Goal: Task Accomplishment & Management: Use online tool/utility

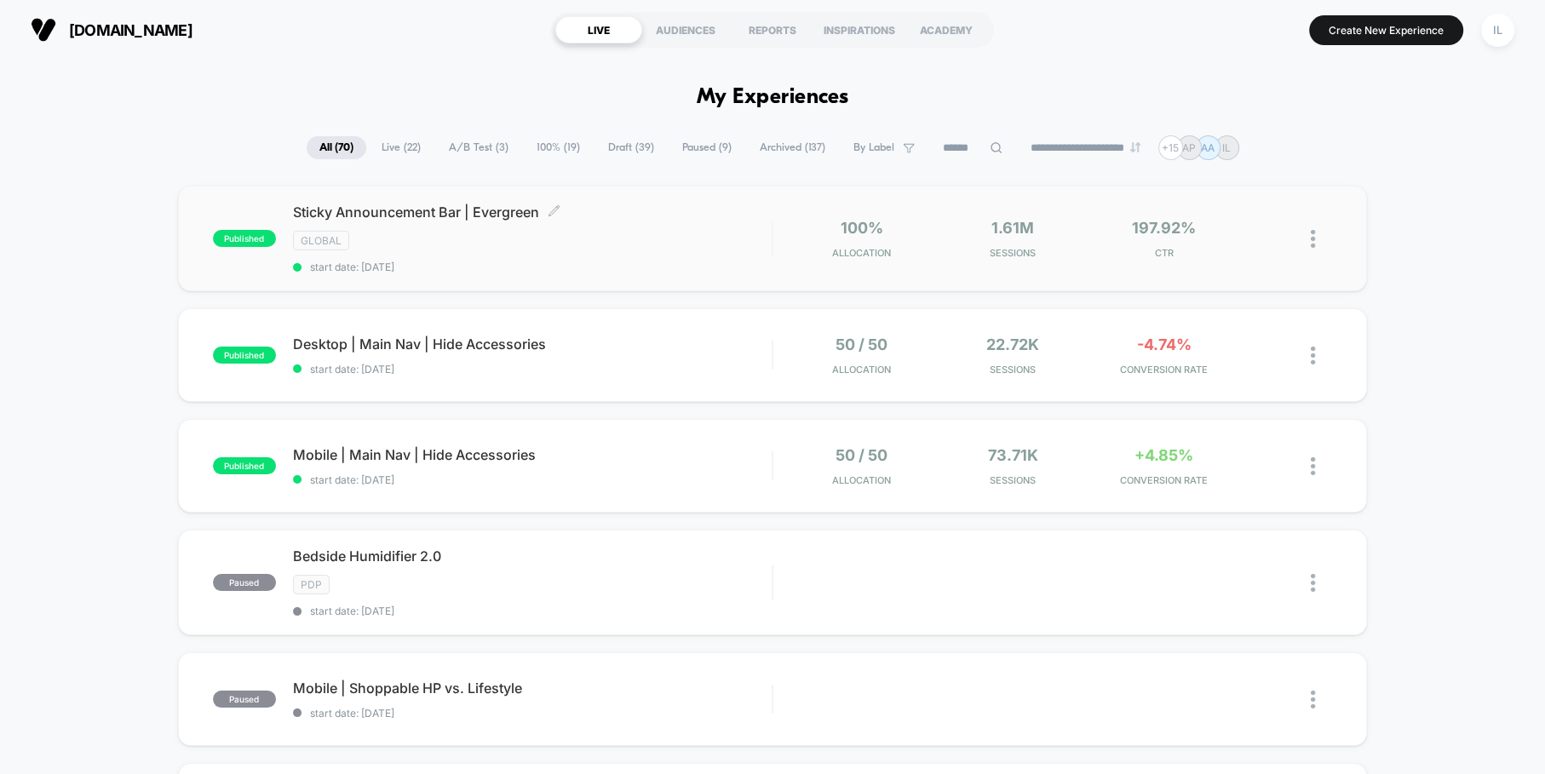
click at [514, 215] on span "Sticky Announcement Bar | Evergreen Click to edit experience details" at bounding box center [532, 212] width 479 height 17
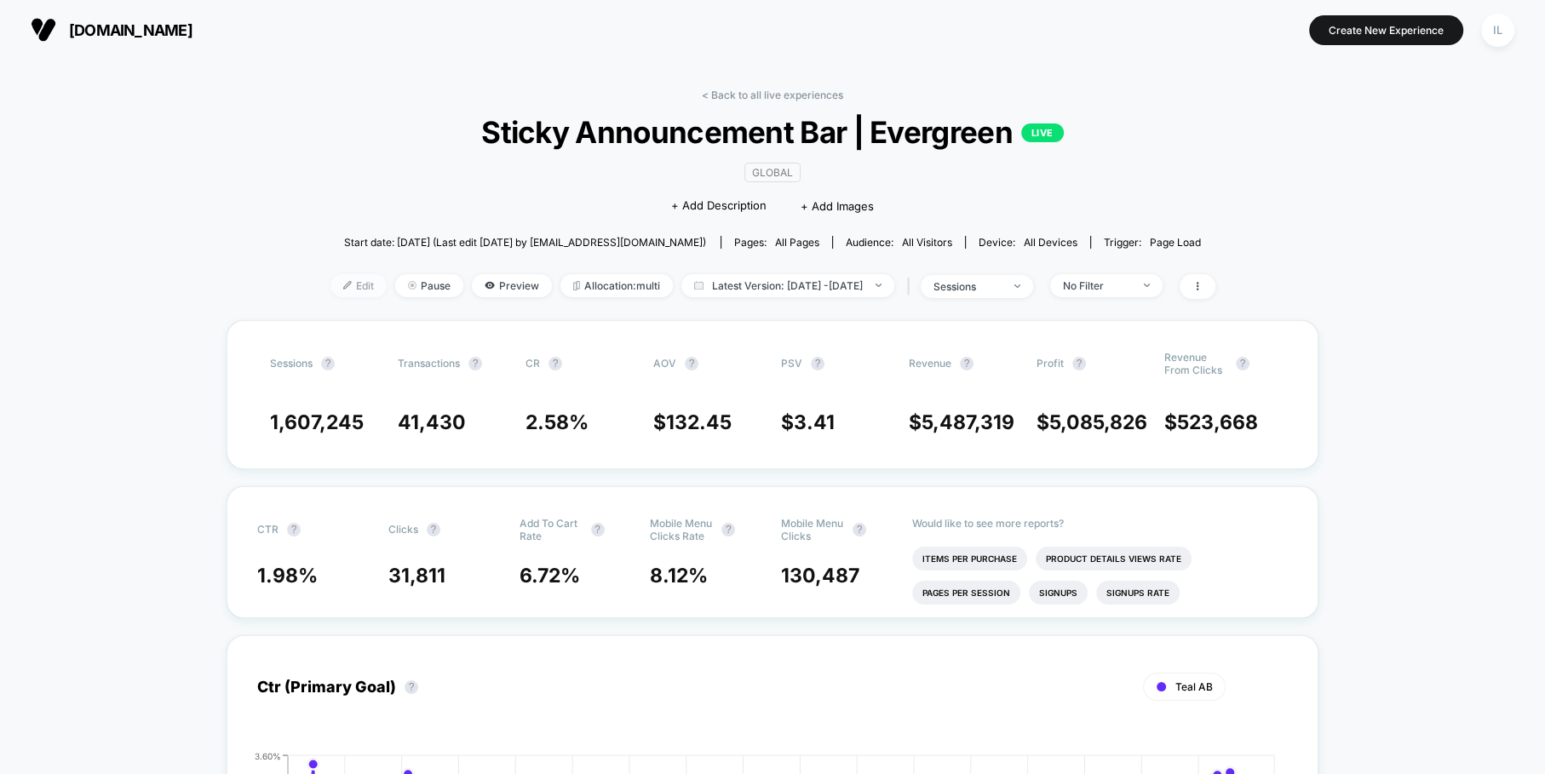
click at [335, 286] on span "Edit" at bounding box center [358, 285] width 56 height 23
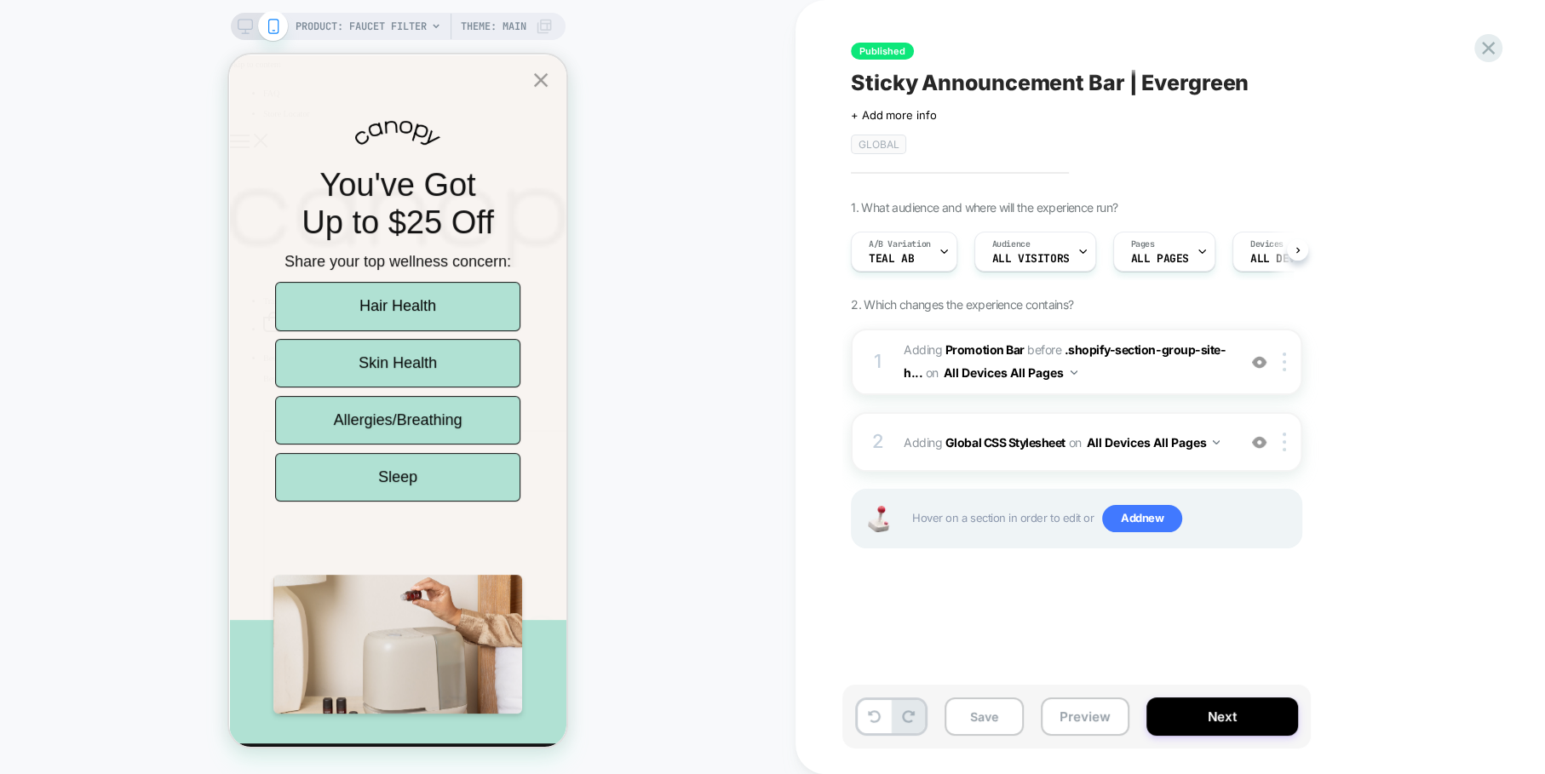
scroll to position [0, 1]
click at [1122, 373] on span "#_loomi_addon_1730835540714_dup1732142624_dup1732717452_dup1733494637_dup173510…" at bounding box center [1066, 362] width 324 height 46
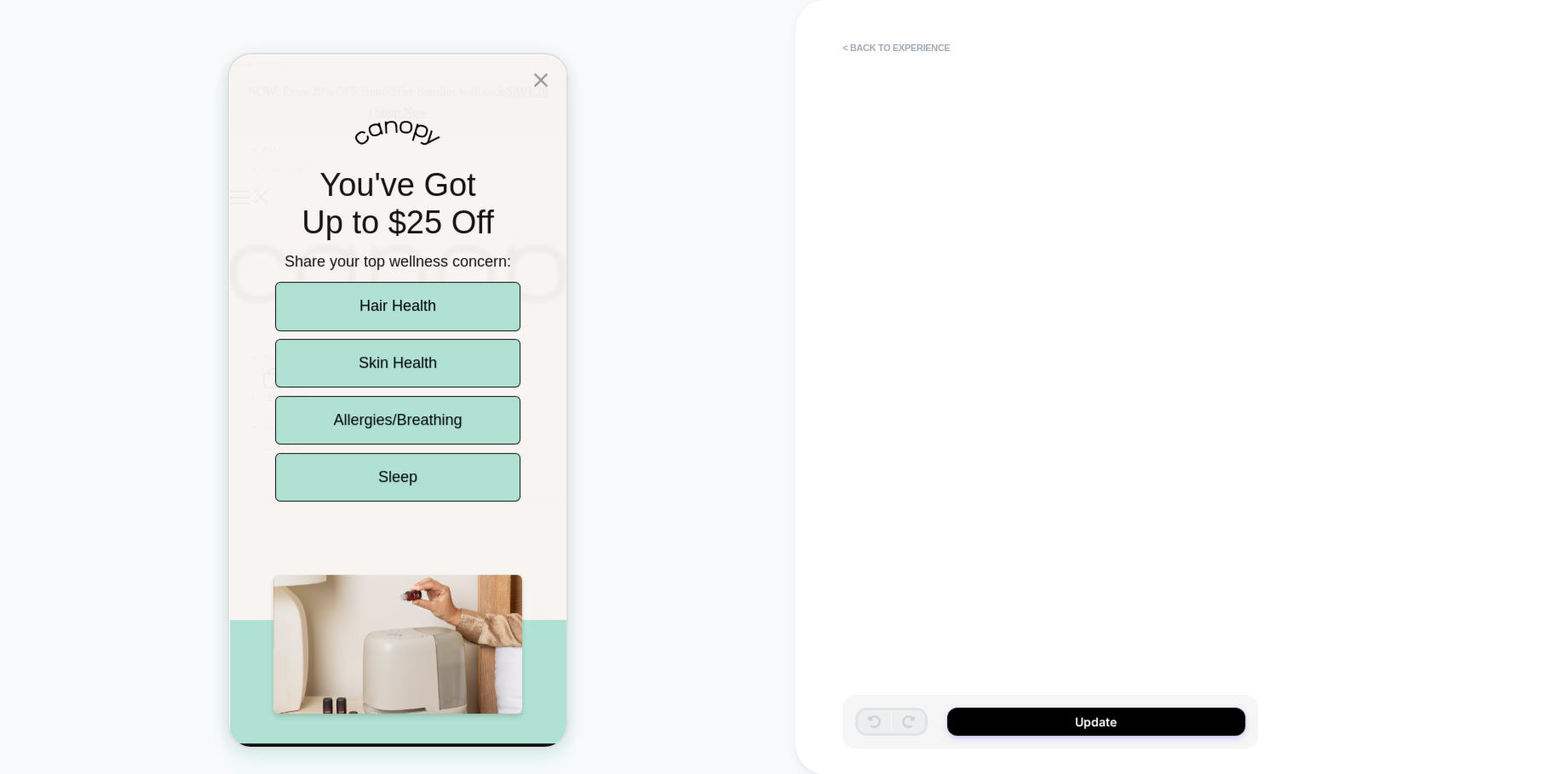
scroll to position [0, 0]
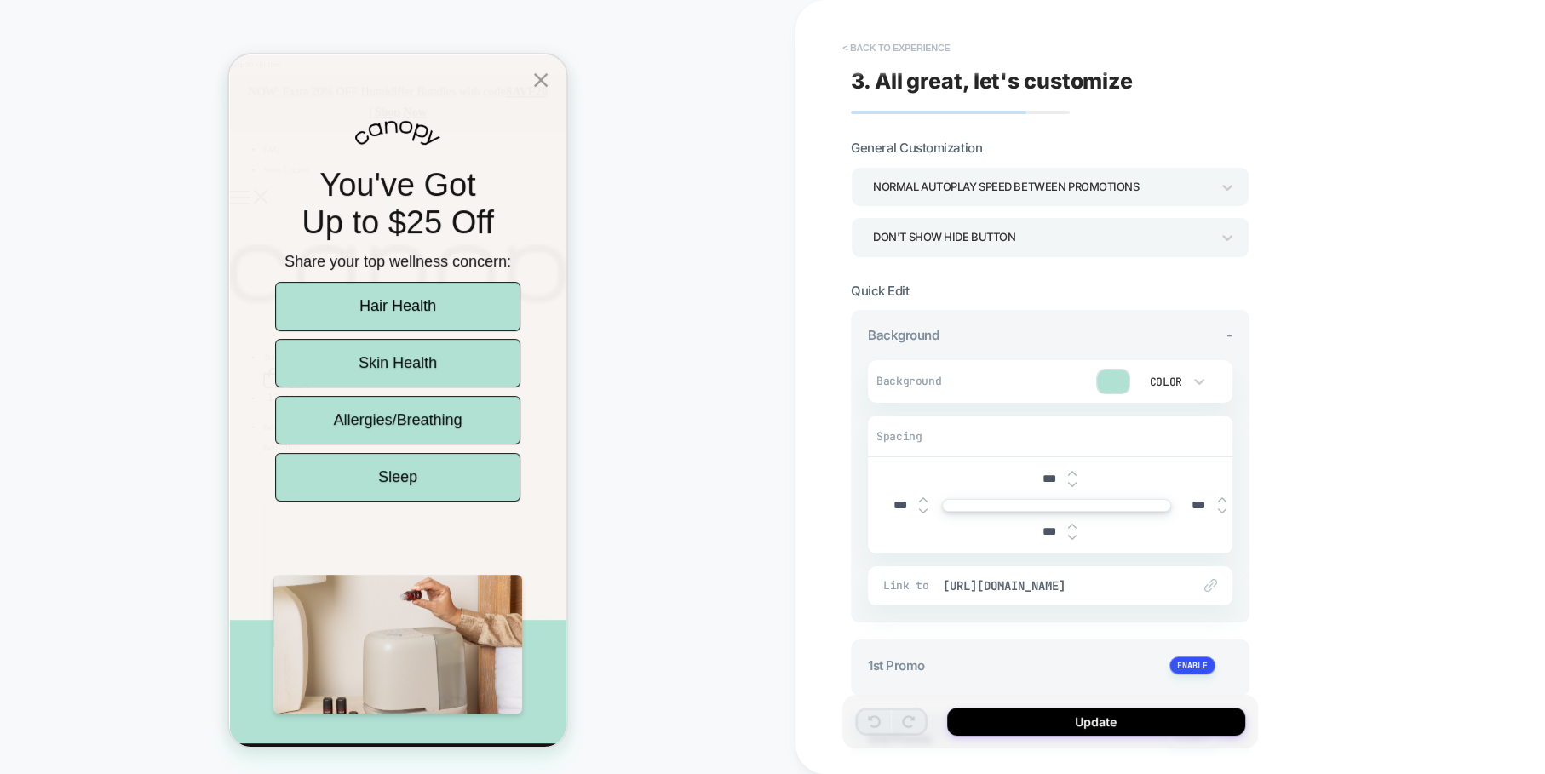
click at [866, 48] on button "< Back to experience" at bounding box center [896, 47] width 124 height 27
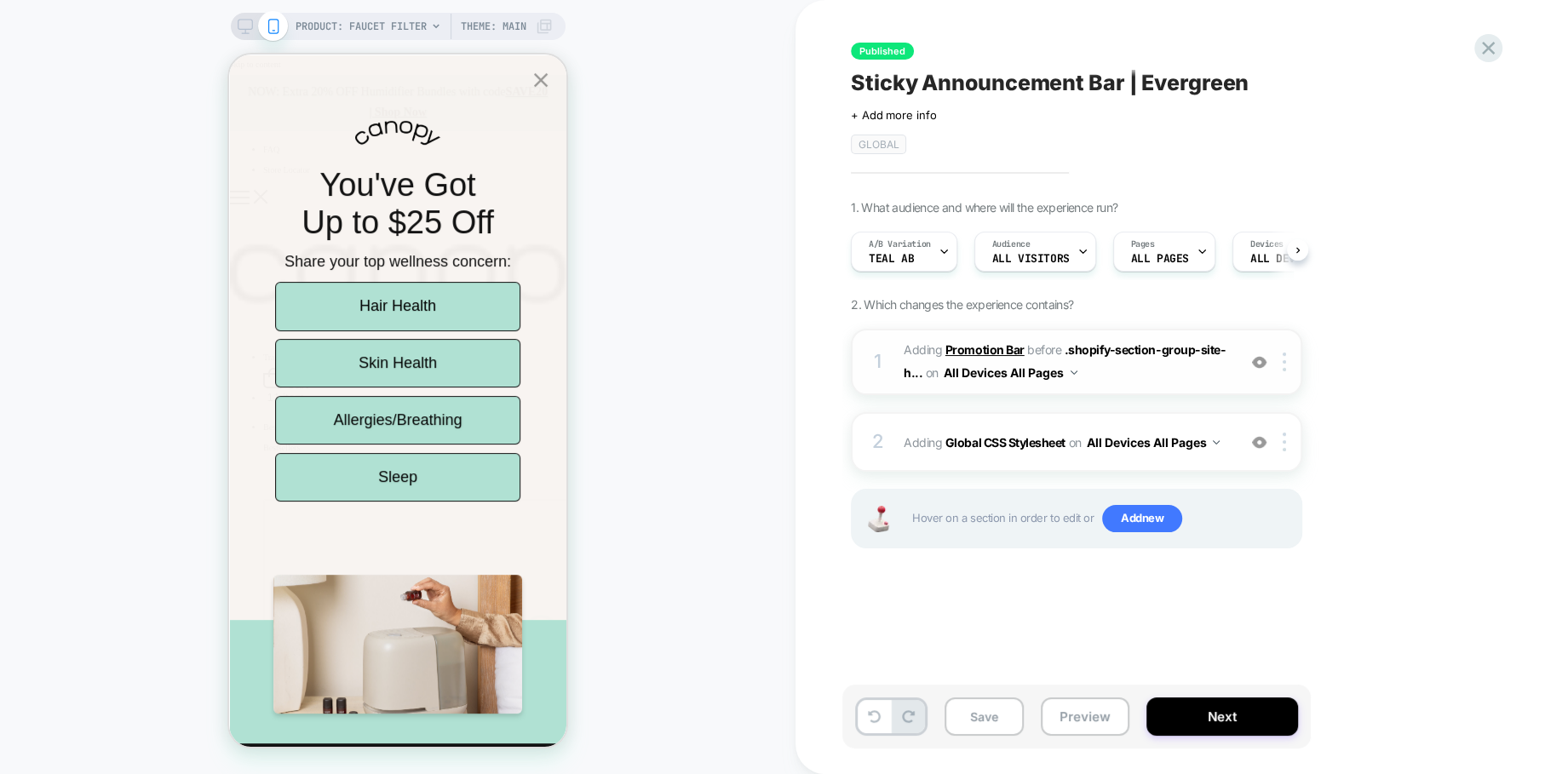
scroll to position [0, 1]
click at [1132, 382] on span "#_loomi_addon_1730835540714_dup1732142624_dup1732717452_dup1733494637_dup173510…" at bounding box center [1066, 362] width 324 height 46
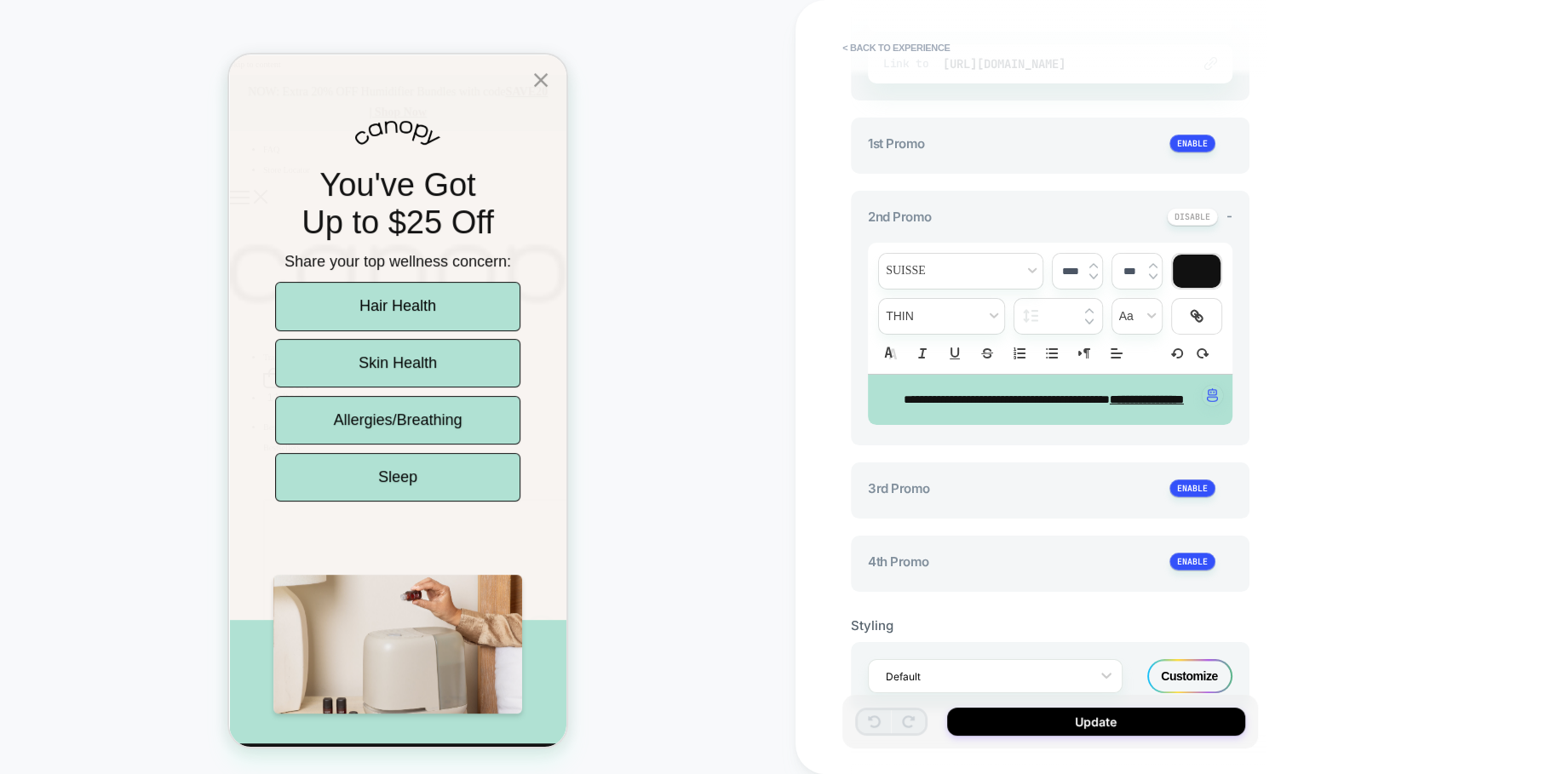
scroll to position [513, 0]
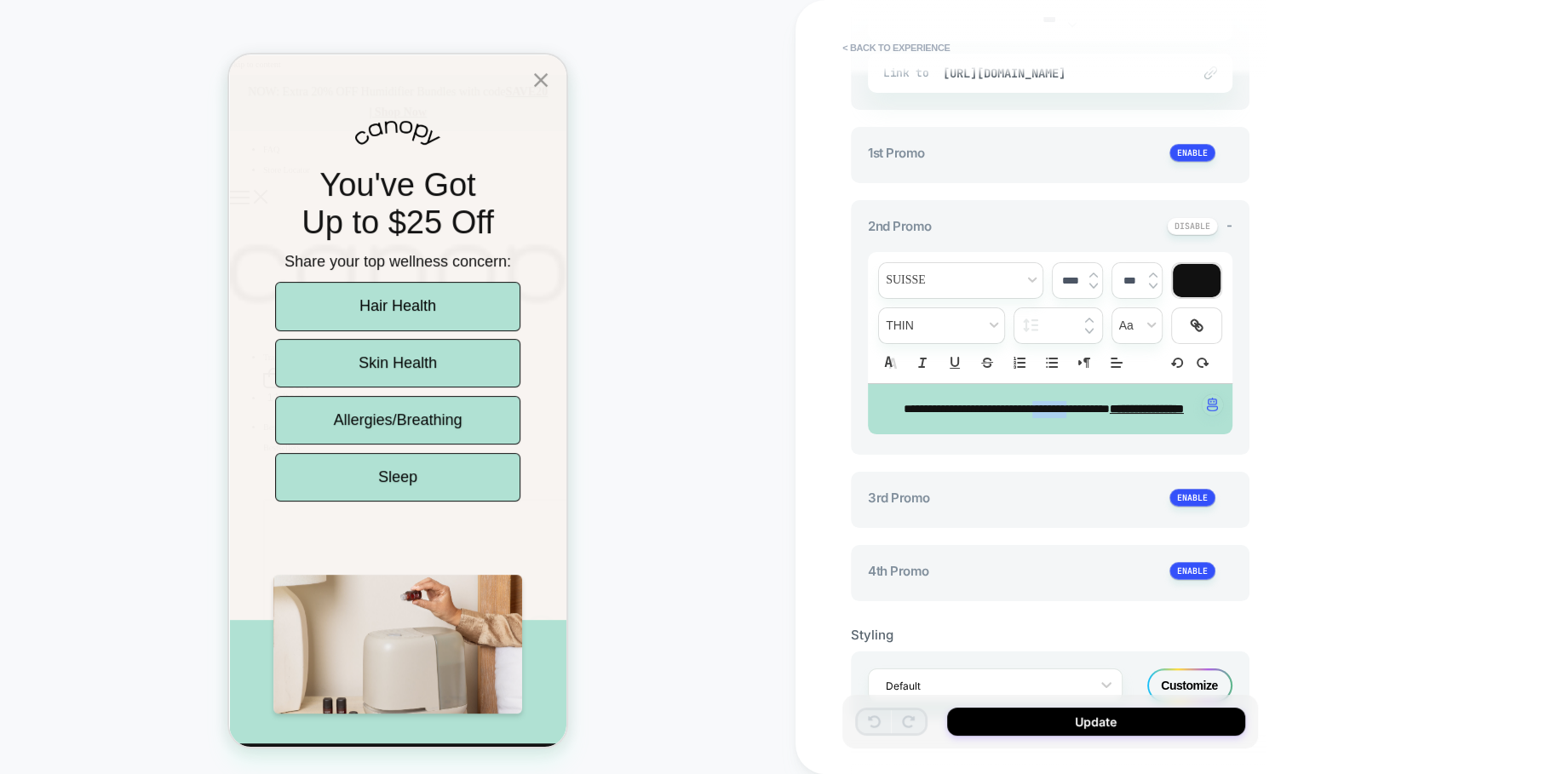
drag, startPoint x: 1129, startPoint y: 405, endPoint x: 1083, endPoint y: 400, distance: 46.3
click at [1083, 403] on span "**********" at bounding box center [1007, 409] width 206 height 12
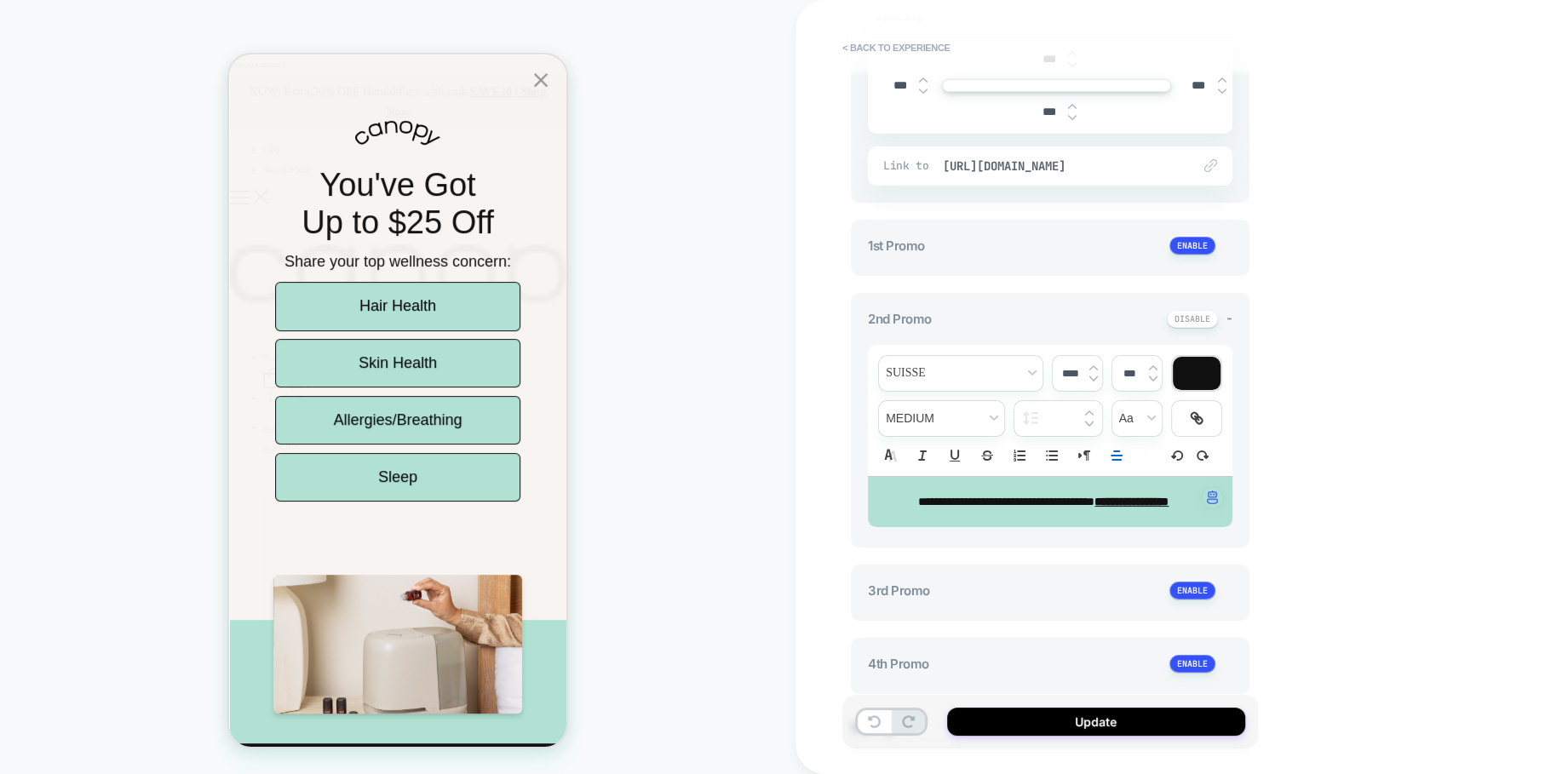
scroll to position [418, 0]
click at [1162, 174] on div "Link to [URL][DOMAIN_NAME]" at bounding box center [1050, 167] width 365 height 39
click at [1146, 166] on span "[URL][DOMAIN_NAME]" at bounding box center [1059, 167] width 232 height 15
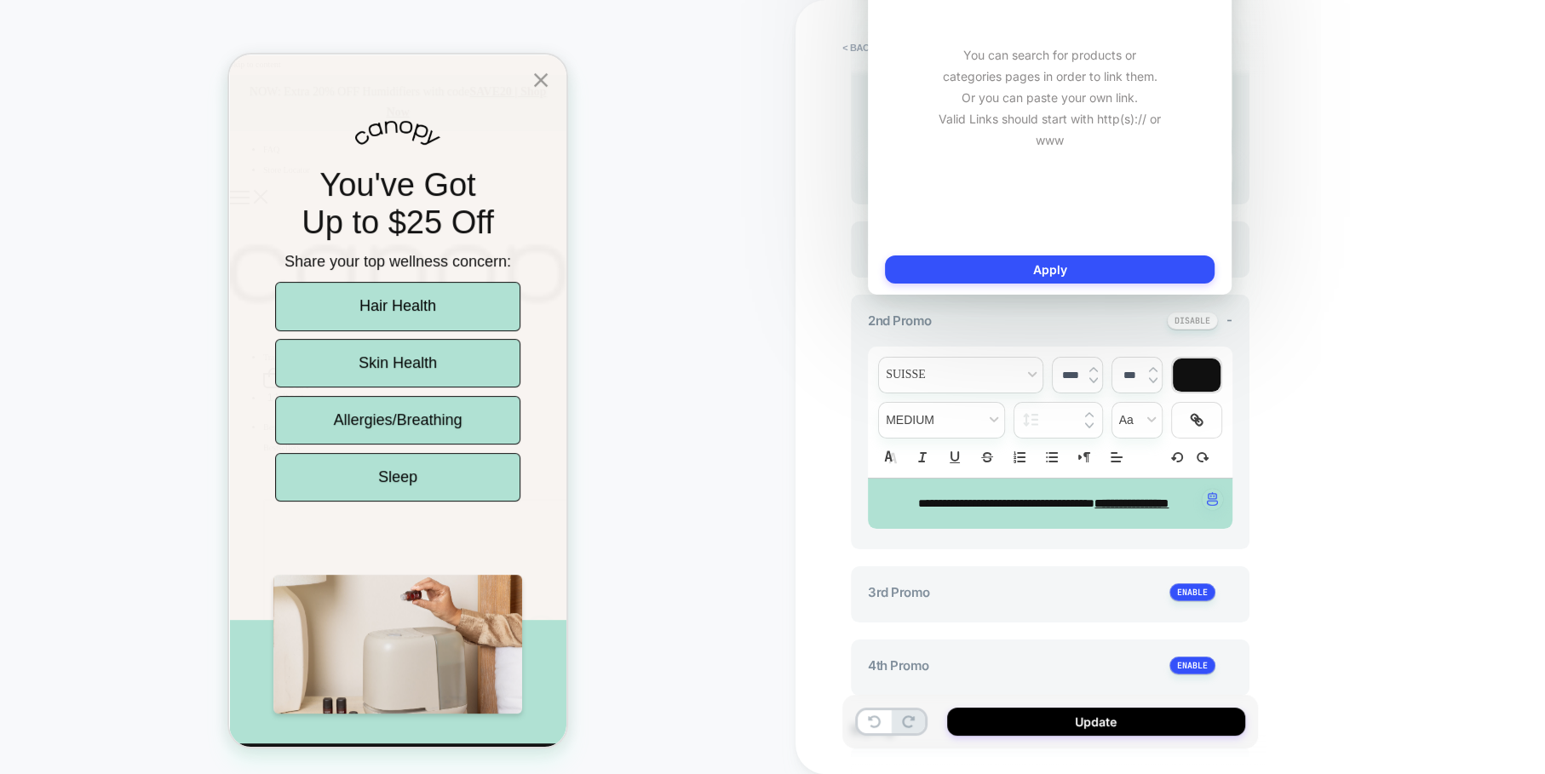
click at [1280, 210] on div "**********" at bounding box center [1169, 387] width 749 height 774
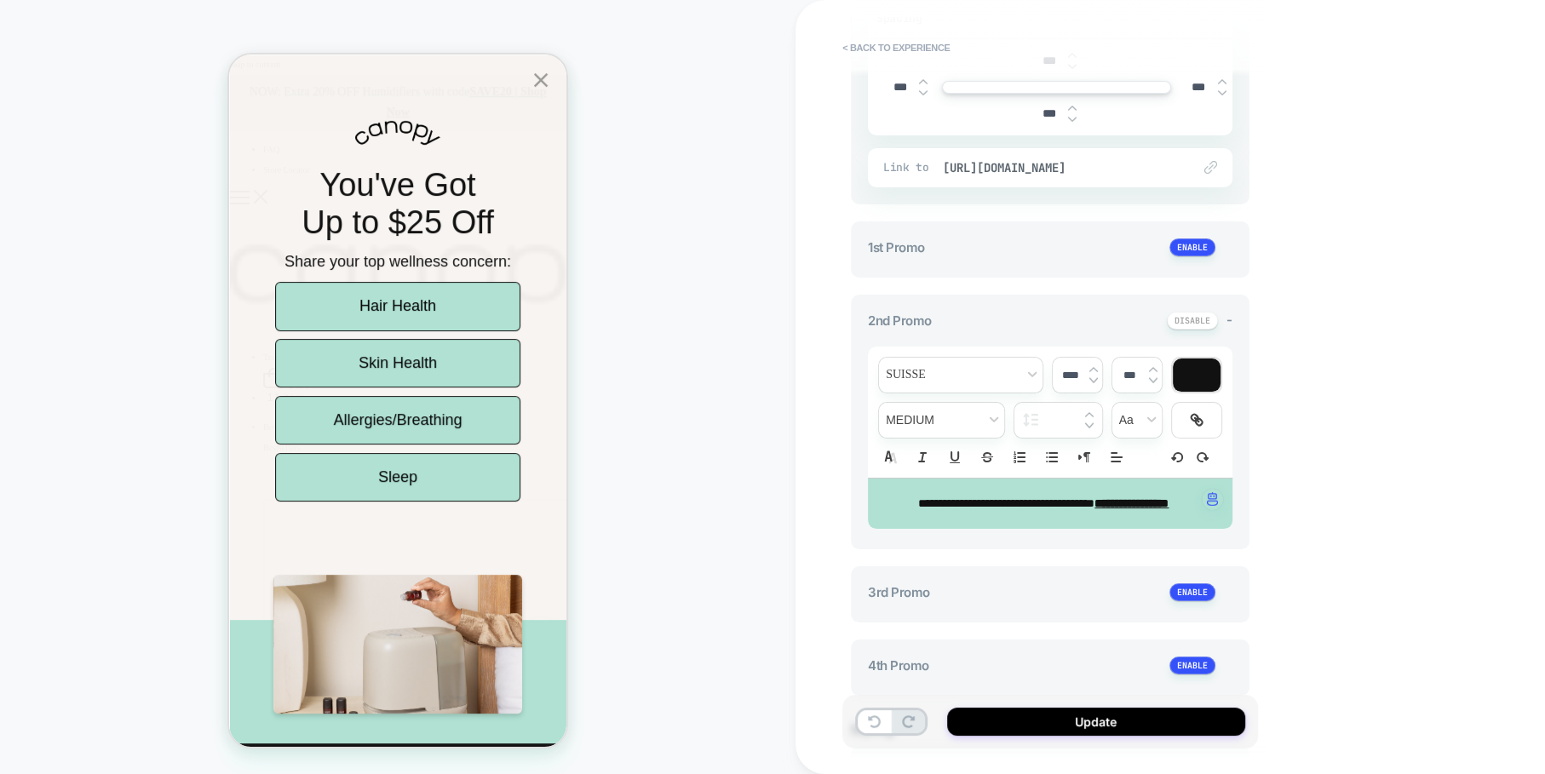
click at [1214, 165] on img at bounding box center [1210, 167] width 13 height 13
click at [1067, 165] on span "[URL][DOMAIN_NAME]" at bounding box center [1059, 167] width 232 height 15
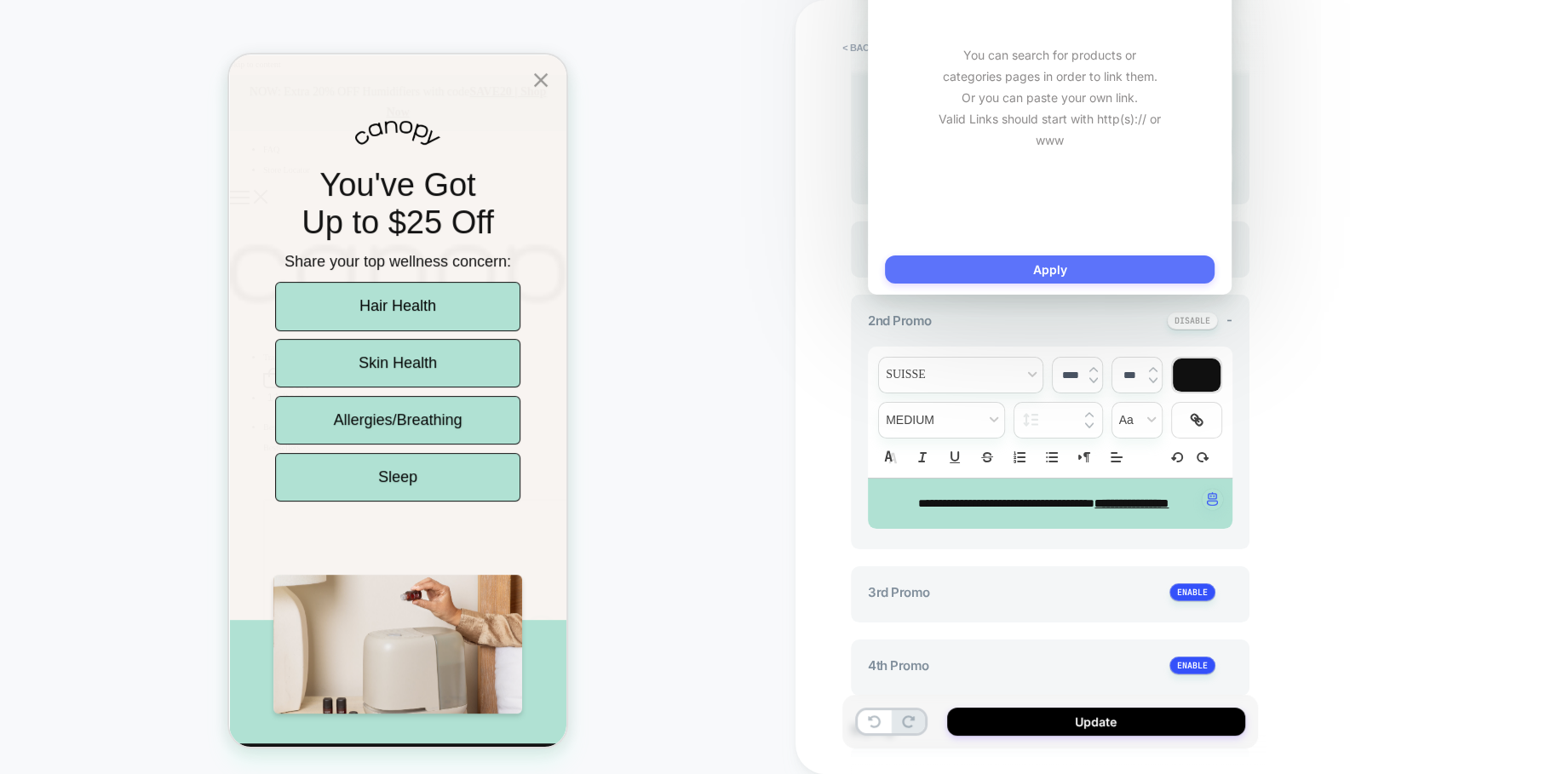
click at [1057, 267] on button "Apply" at bounding box center [1050, 269] width 330 height 28
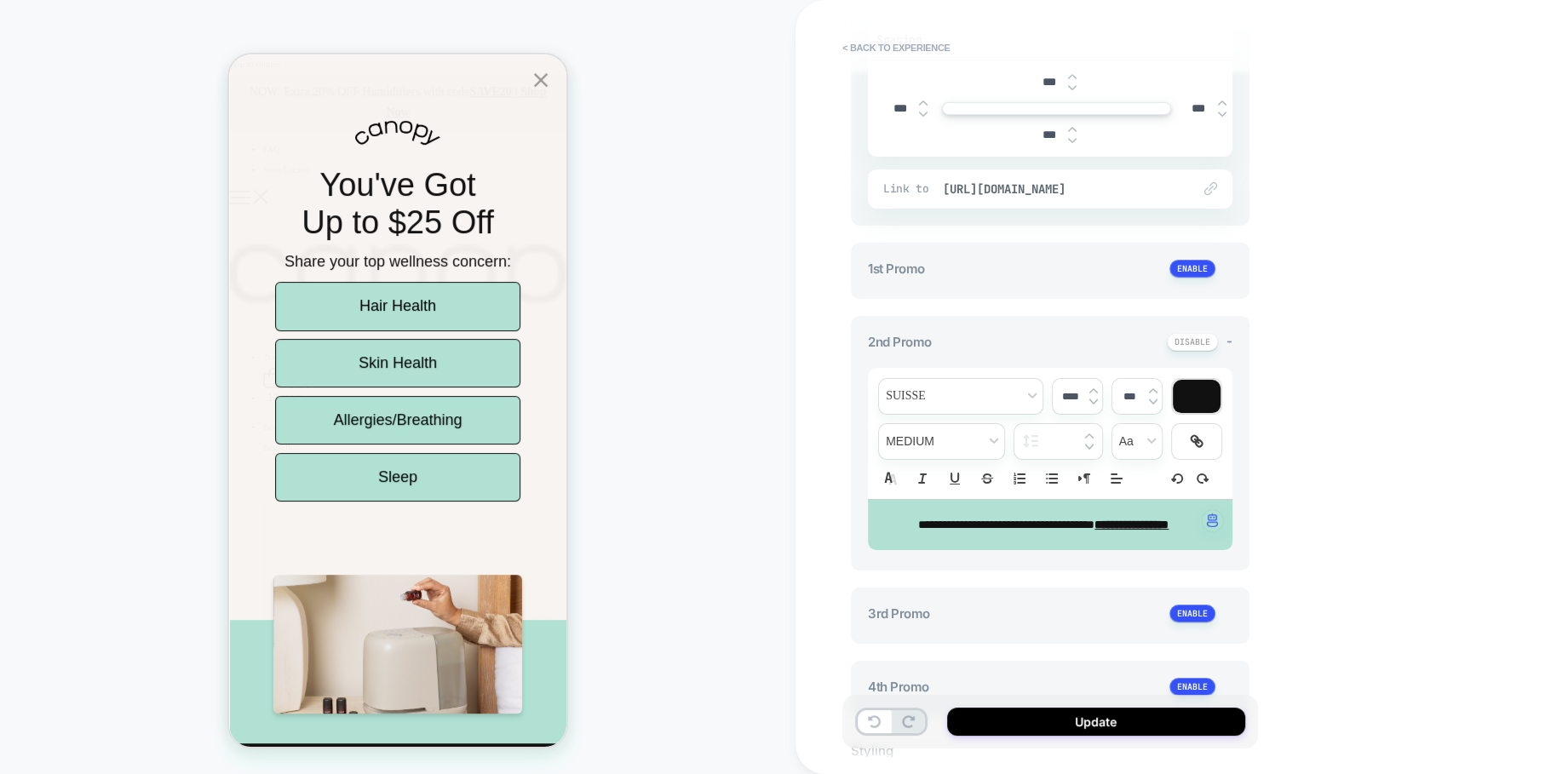
scroll to position [389, 0]
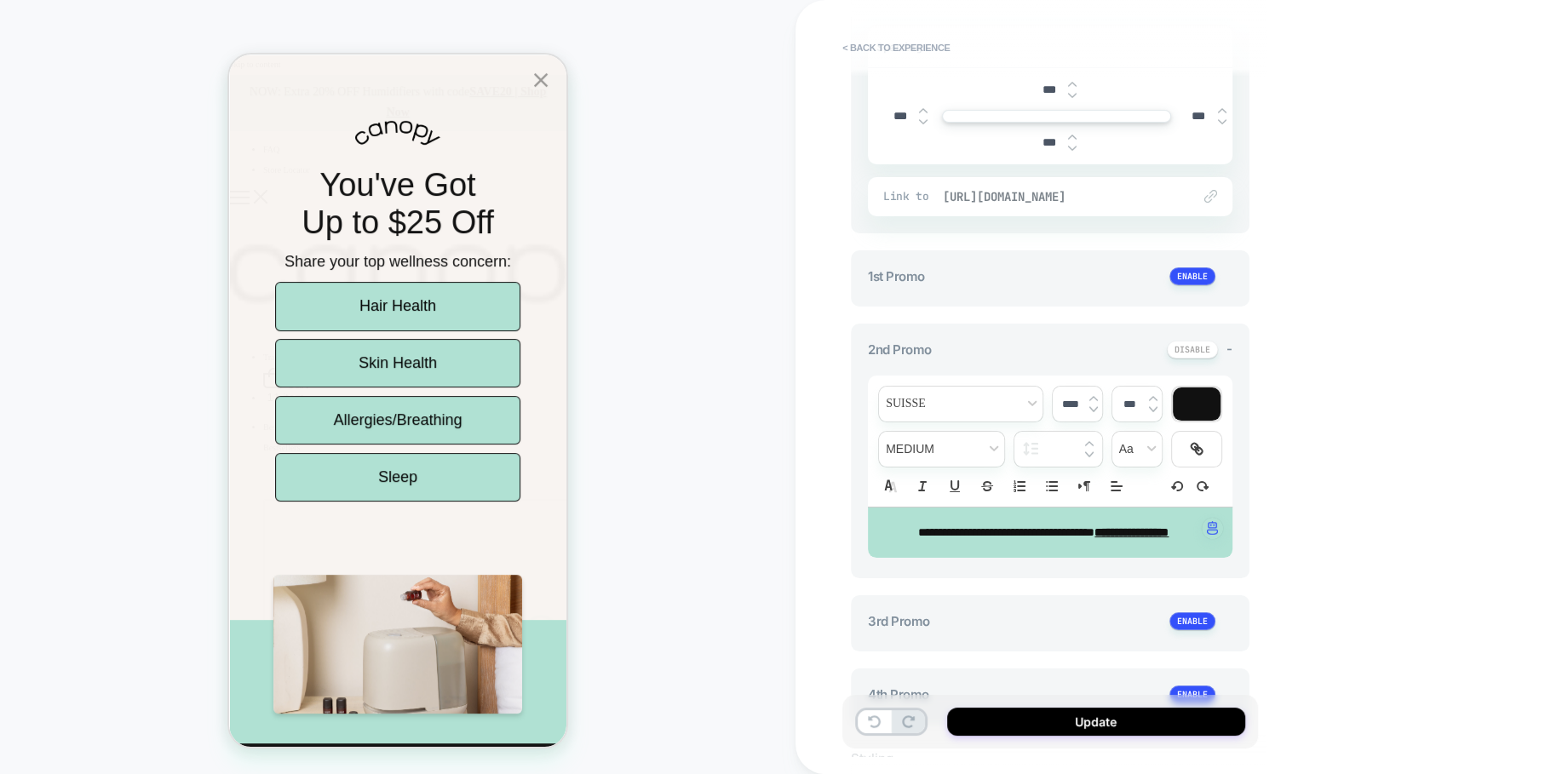
click at [1089, 191] on span "[URL][DOMAIN_NAME]" at bounding box center [1059, 196] width 232 height 15
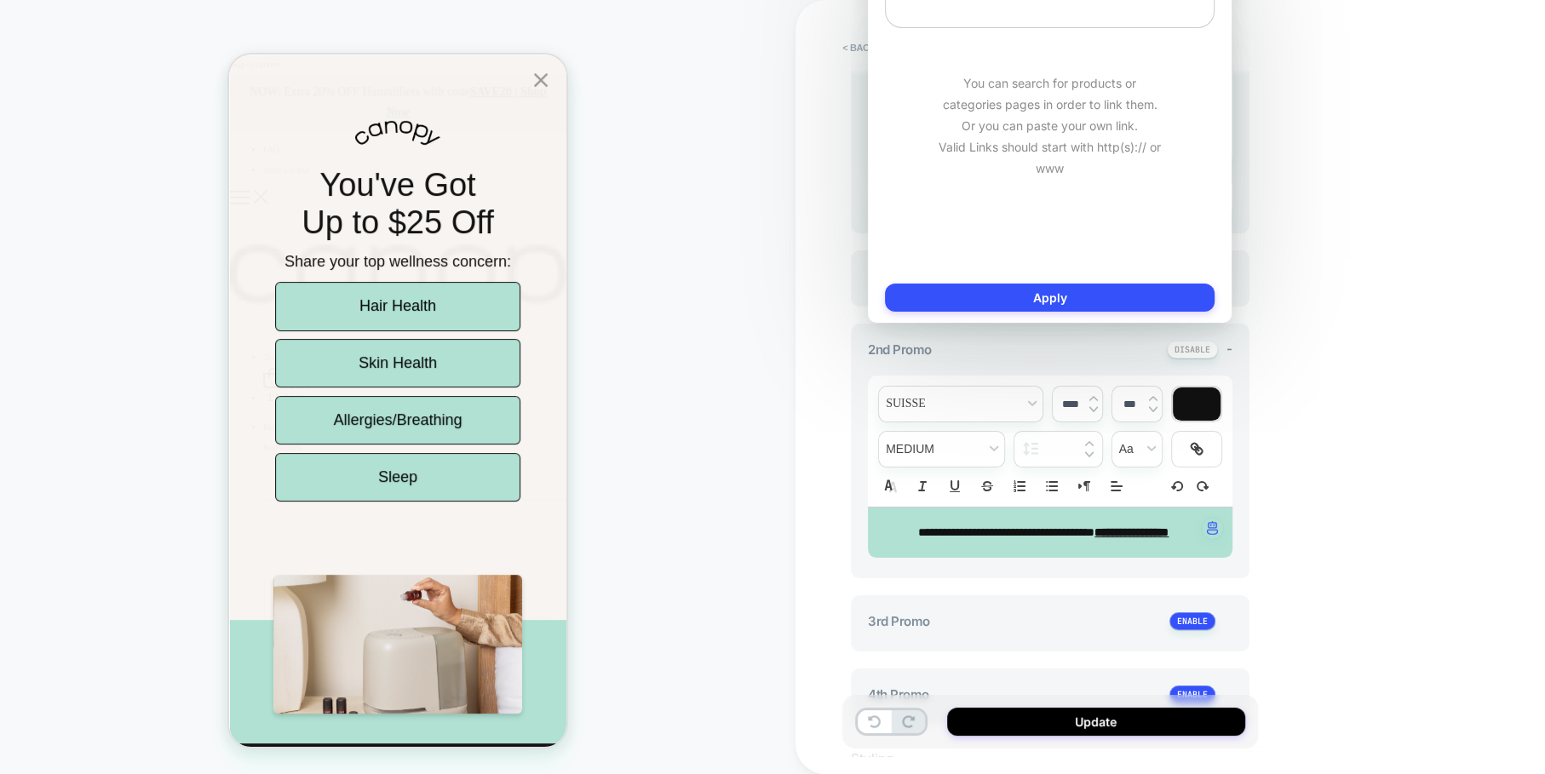
click at [1303, 134] on div "**********" at bounding box center [1169, 387] width 749 height 774
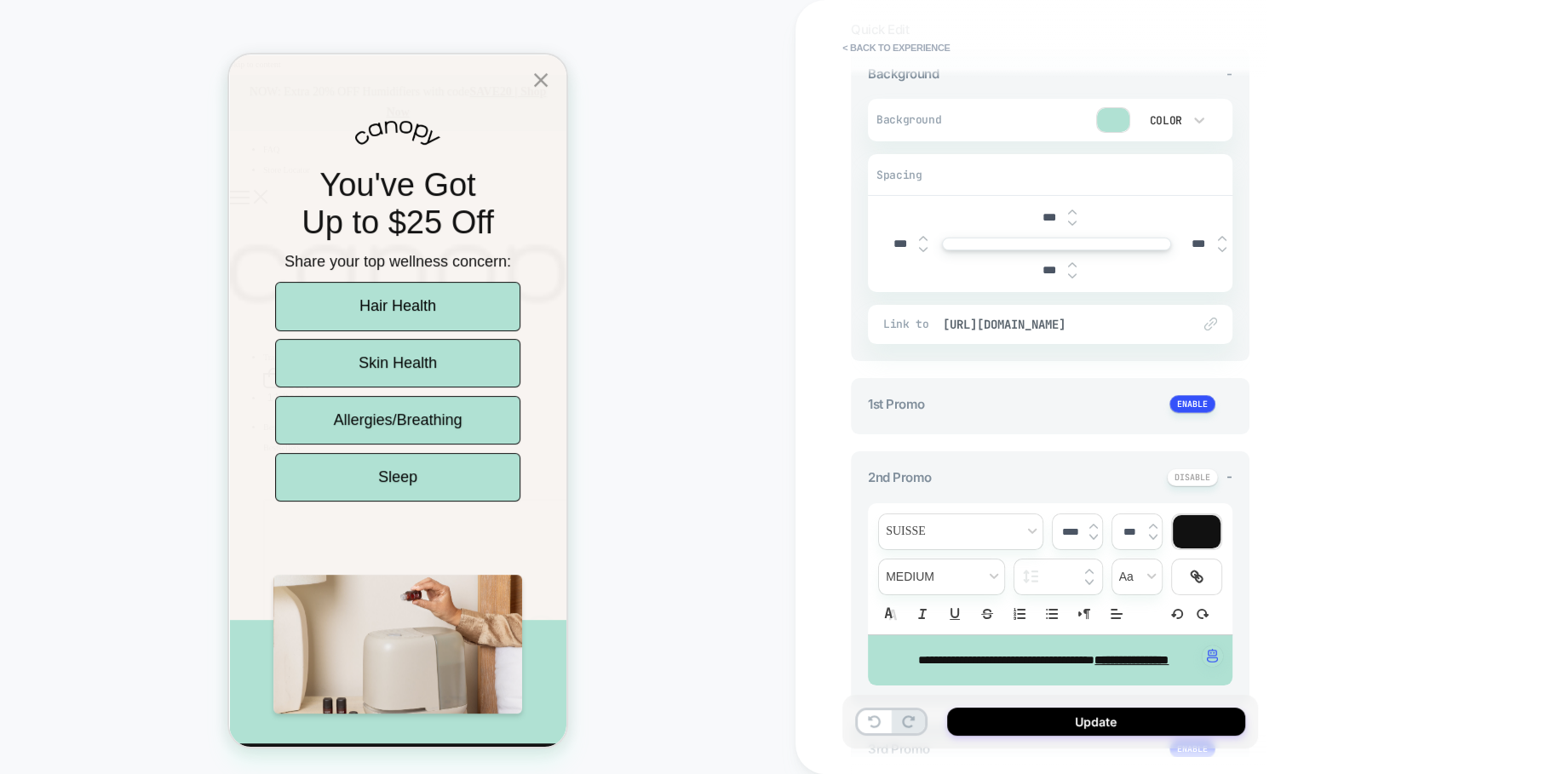
scroll to position [278, 0]
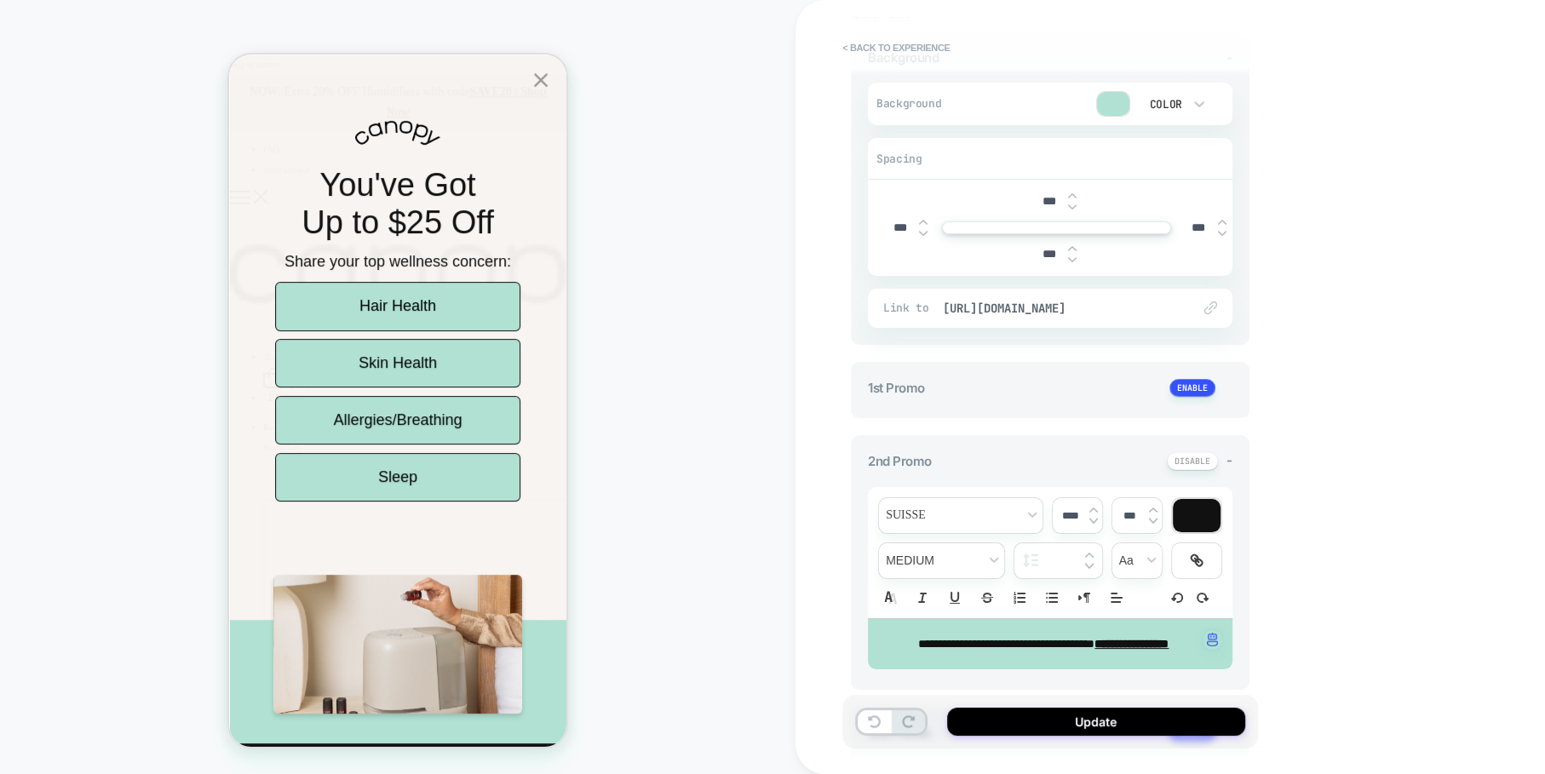
click at [1036, 294] on div "Link to [URL][DOMAIN_NAME]" at bounding box center [1050, 308] width 365 height 39
click at [1036, 309] on span "[URL][DOMAIN_NAME]" at bounding box center [1059, 308] width 232 height 15
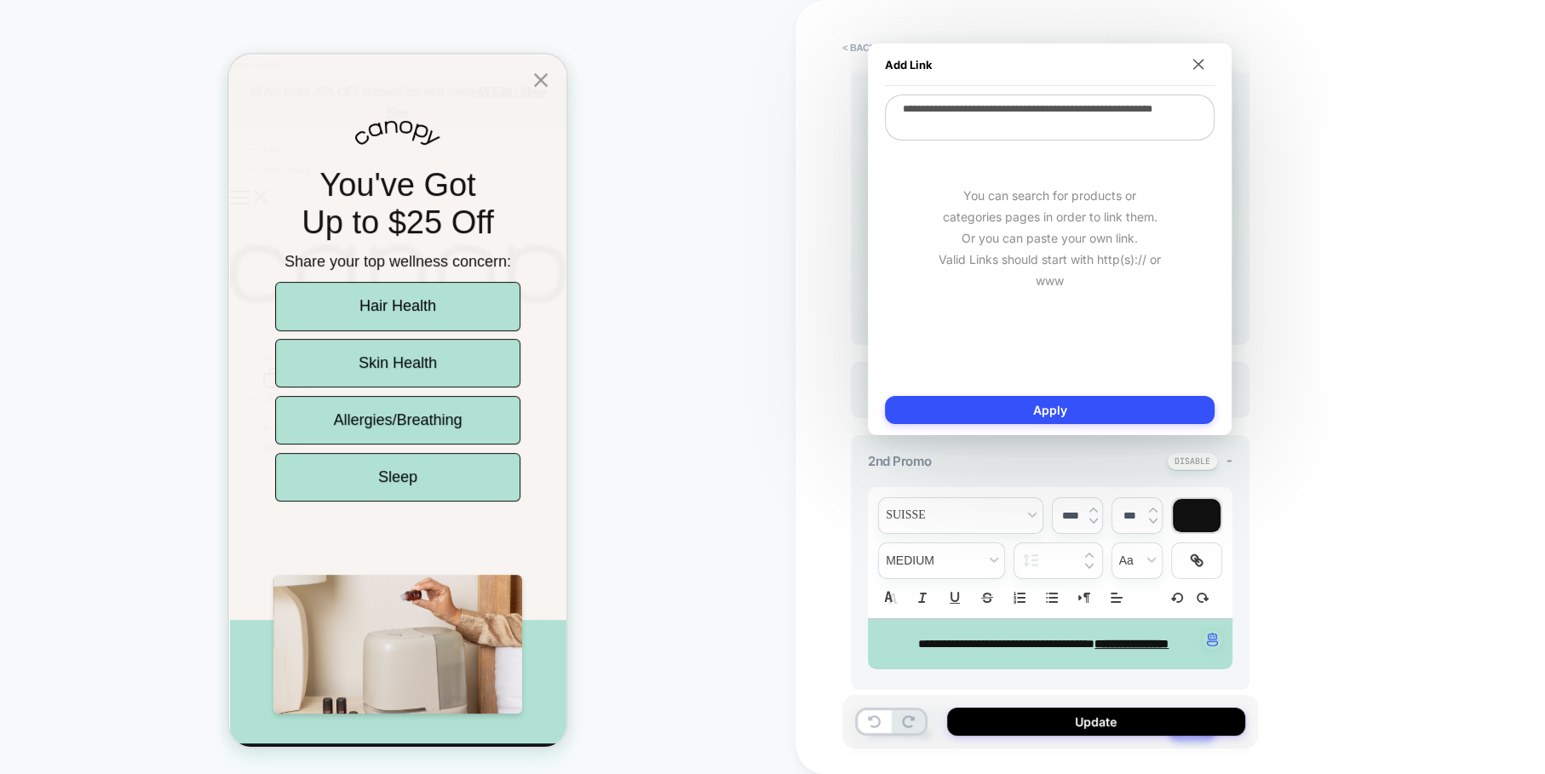
drag, startPoint x: 1031, startPoint y: 130, endPoint x: 881, endPoint y: 99, distance: 153.2
click at [881, 99] on div "**********" at bounding box center [1050, 239] width 364 height 392
paste textarea "**********"
type textarea "**********"
type textarea "*"
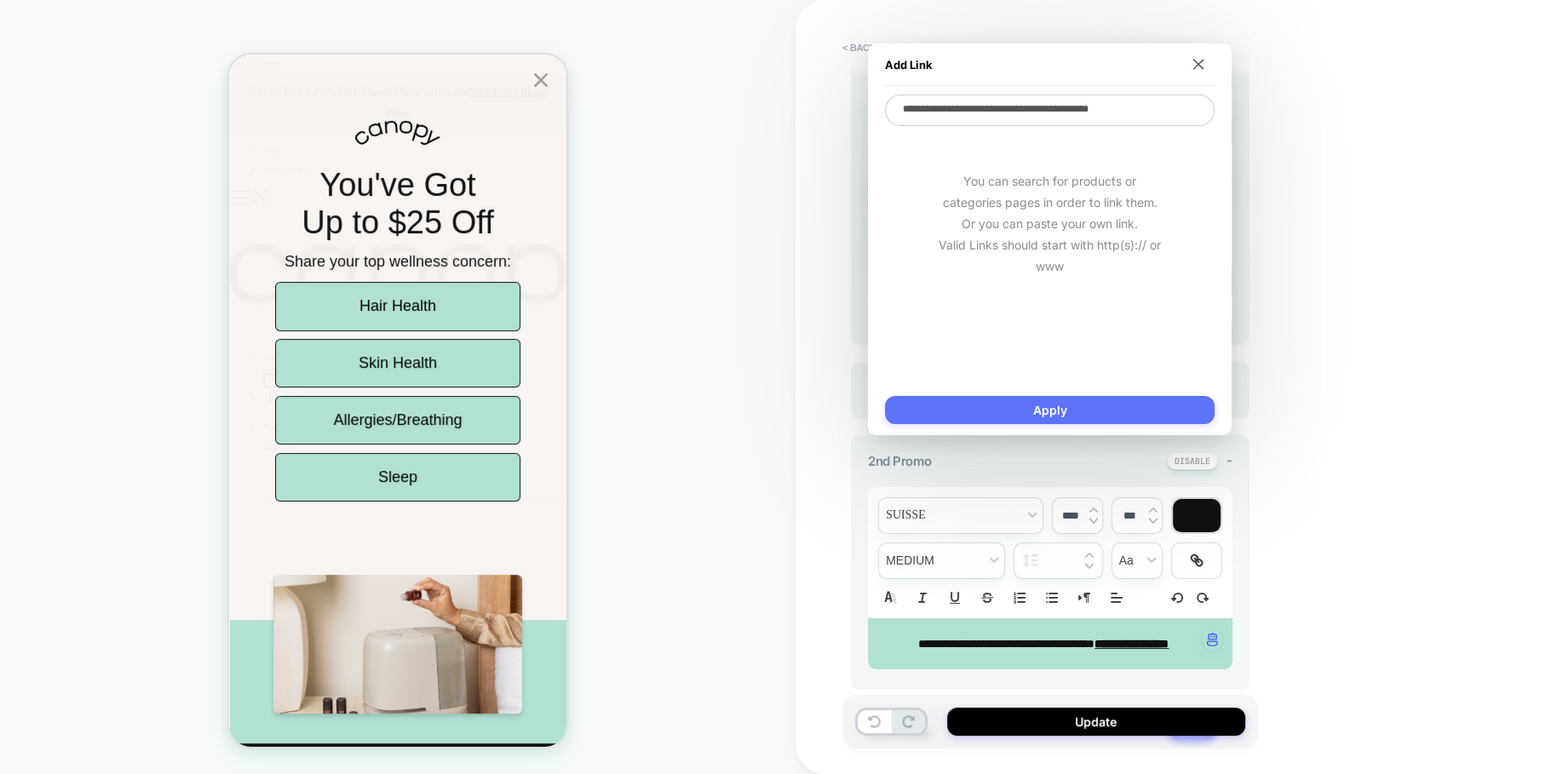
type textarea "**********"
click at [1130, 413] on button "Apply" at bounding box center [1050, 410] width 330 height 28
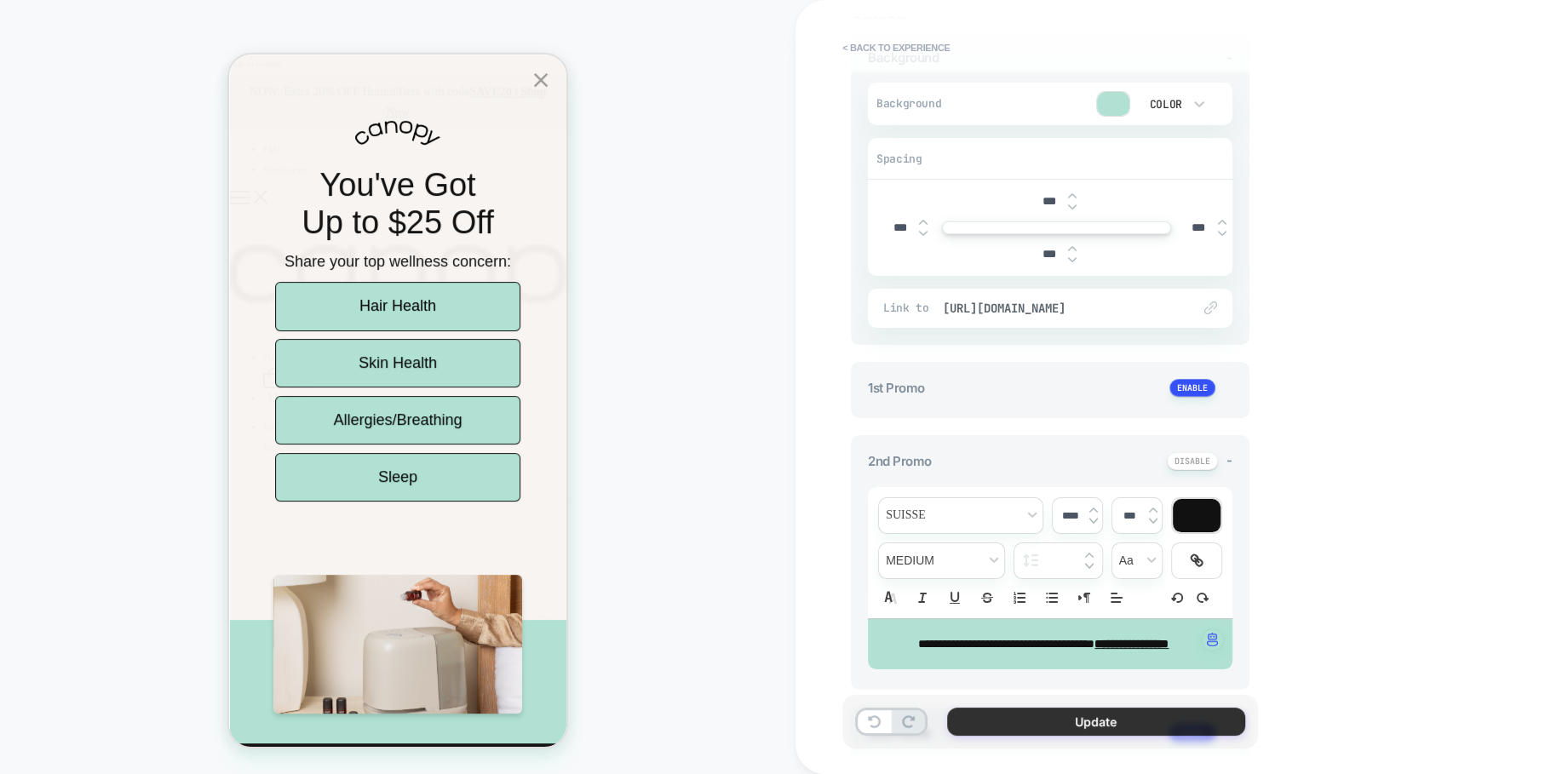
click at [1090, 728] on button "Update" at bounding box center [1096, 722] width 298 height 28
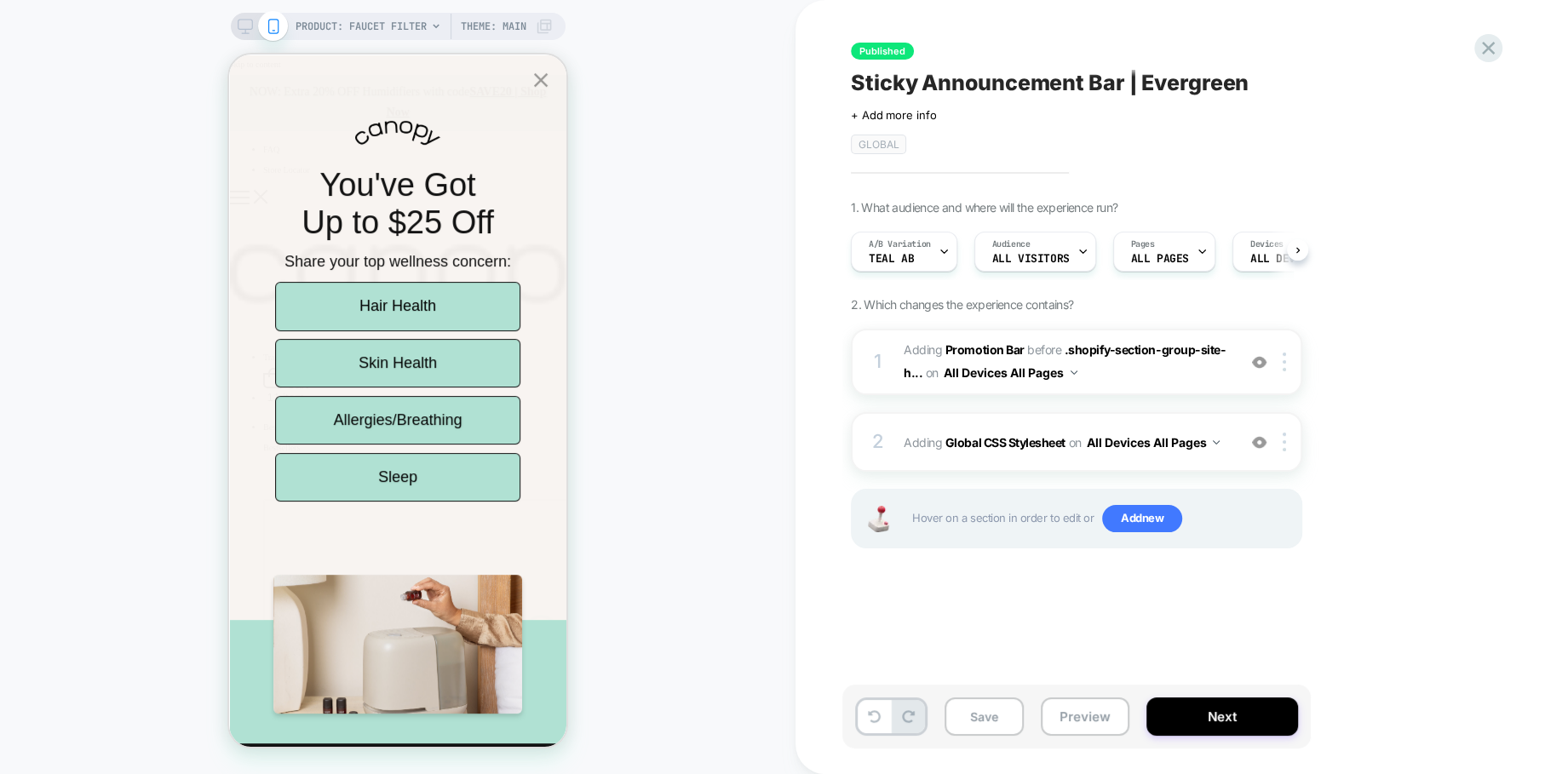
scroll to position [0, 1]
click at [1238, 709] on button "Next" at bounding box center [1222, 717] width 152 height 38
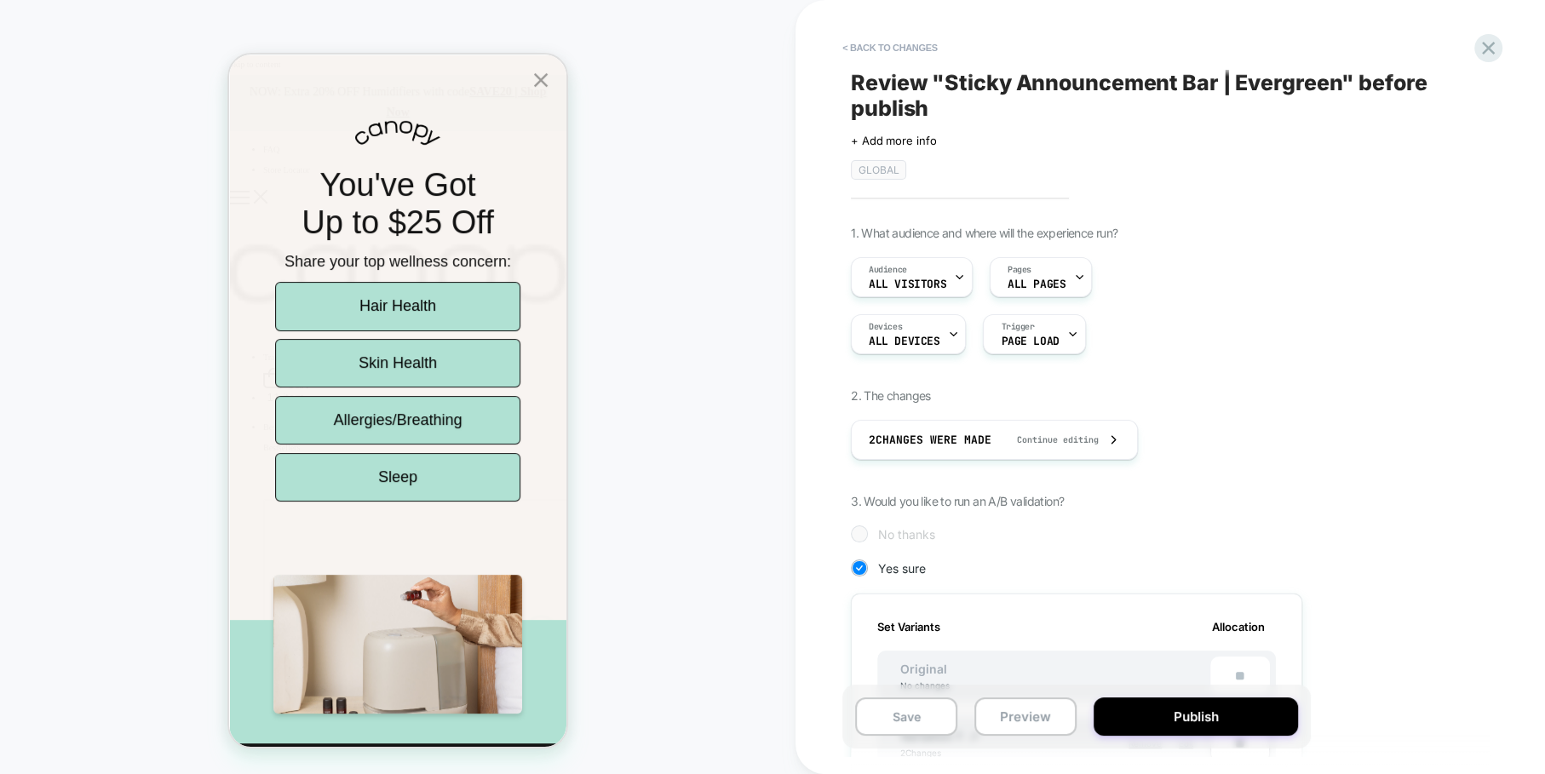
scroll to position [0, 2]
click at [1209, 715] on button "Publish" at bounding box center [1196, 717] width 204 height 38
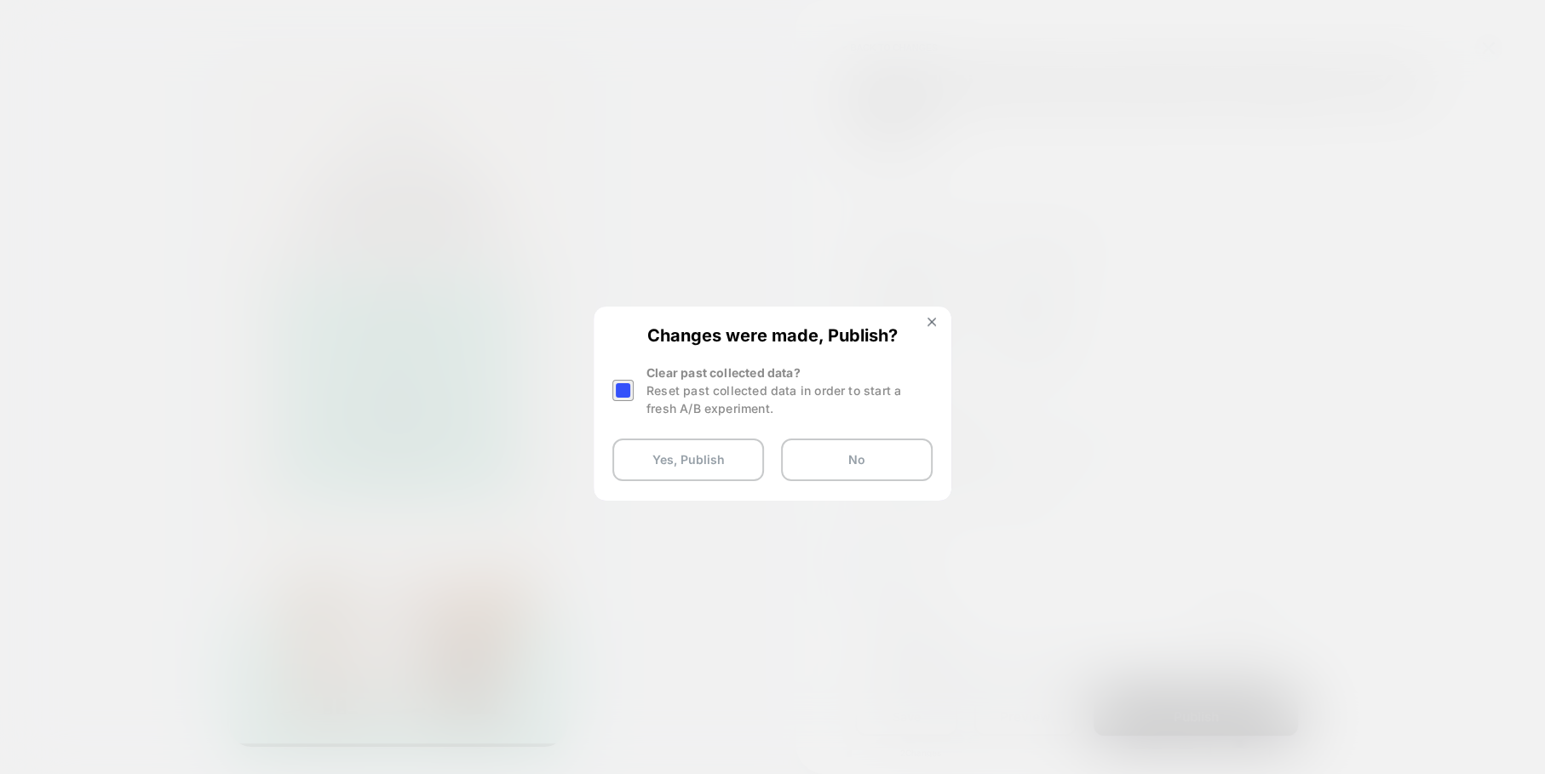
click at [629, 397] on div at bounding box center [622, 390] width 21 height 21
click at [688, 465] on button "Yes, Publish" at bounding box center [688, 460] width 152 height 43
